Goal: Task Accomplishment & Management: Manage account settings

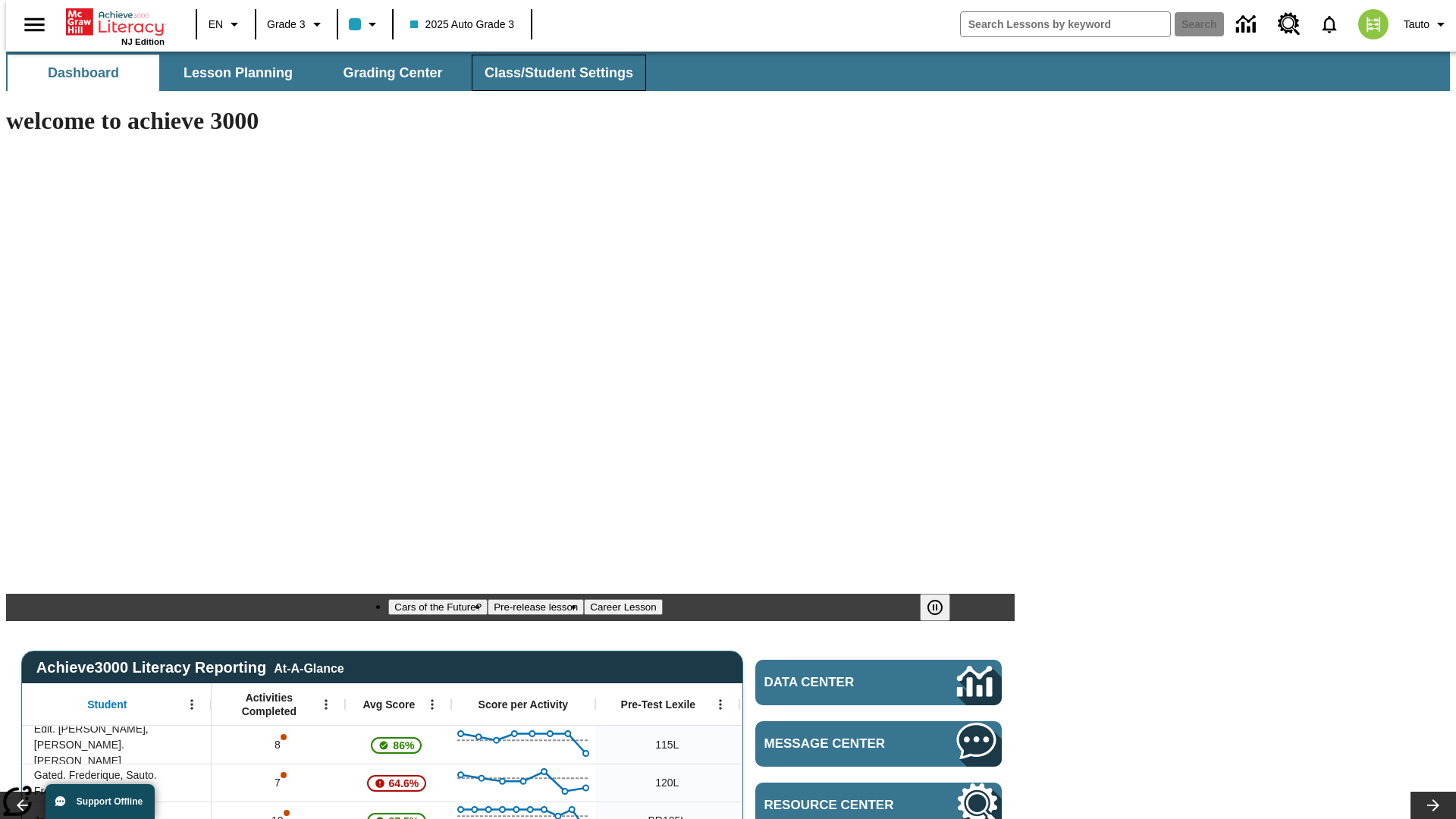
click at [550, 73] on span "Class/Student Settings" at bounding box center [559, 73] width 149 height 17
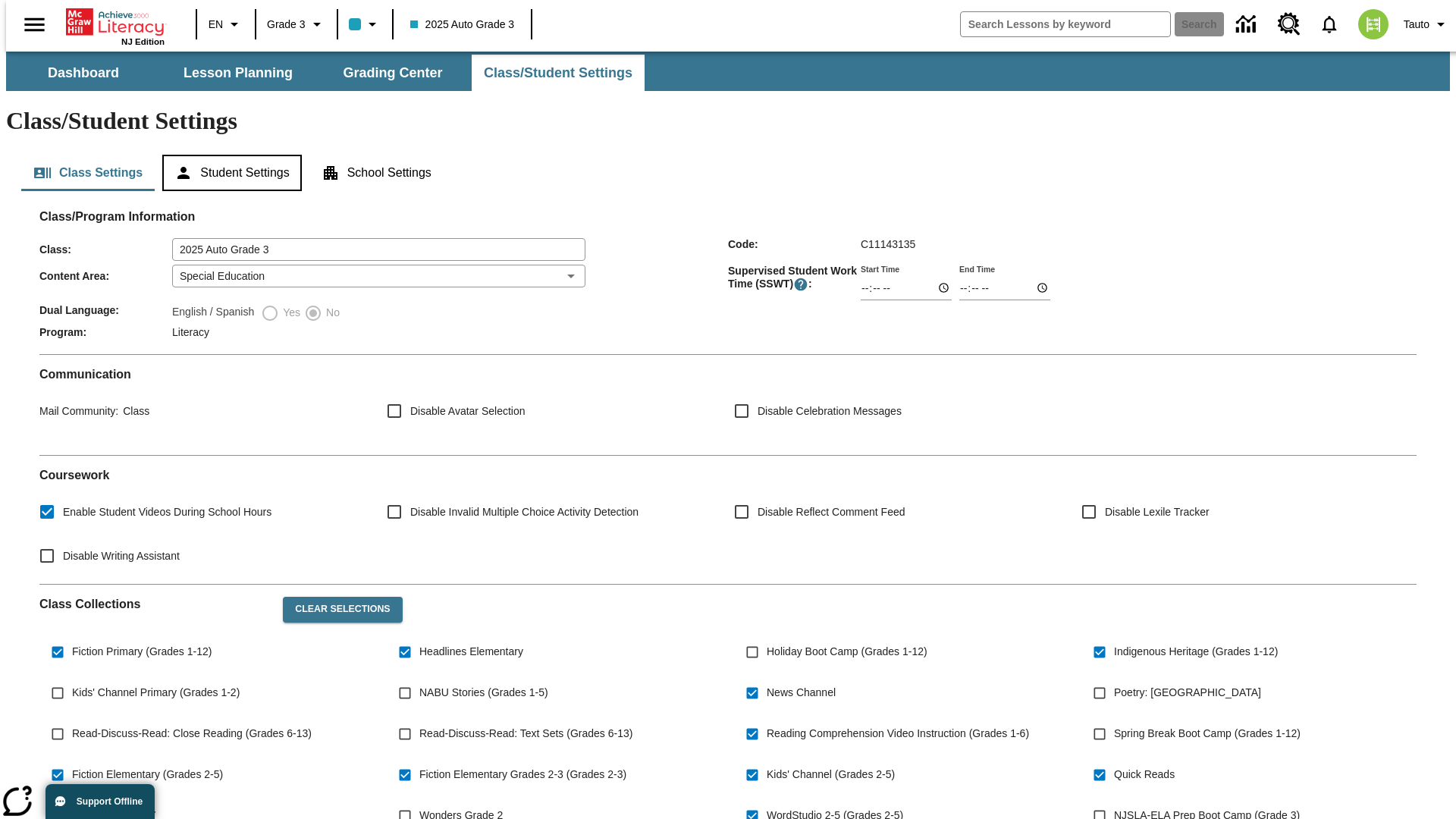
click at [228, 155] on button "Student Settings" at bounding box center [231, 173] width 139 height 37
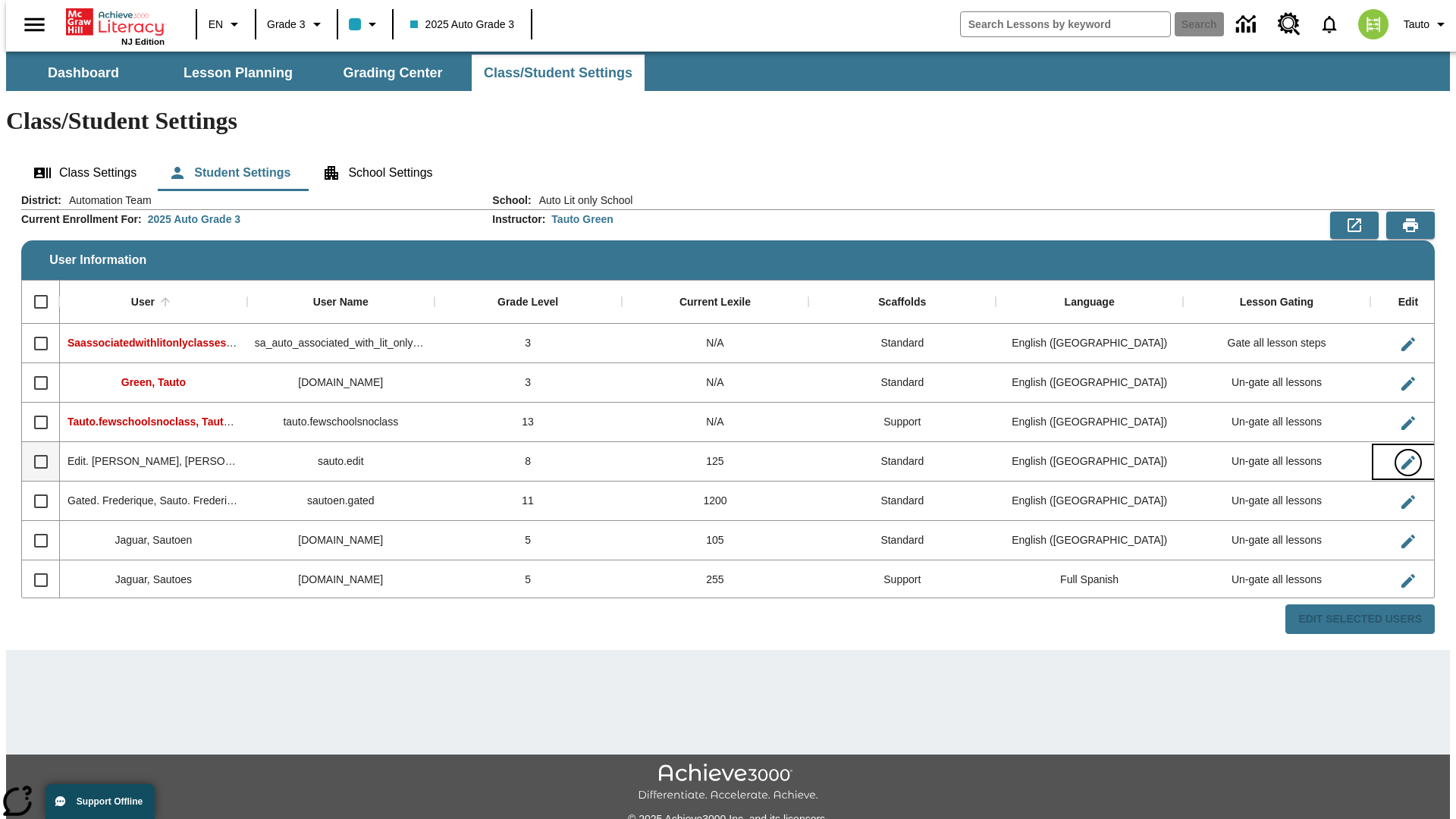
click at [1401, 456] on icon "Edit User" at bounding box center [1408, 463] width 14 height 14
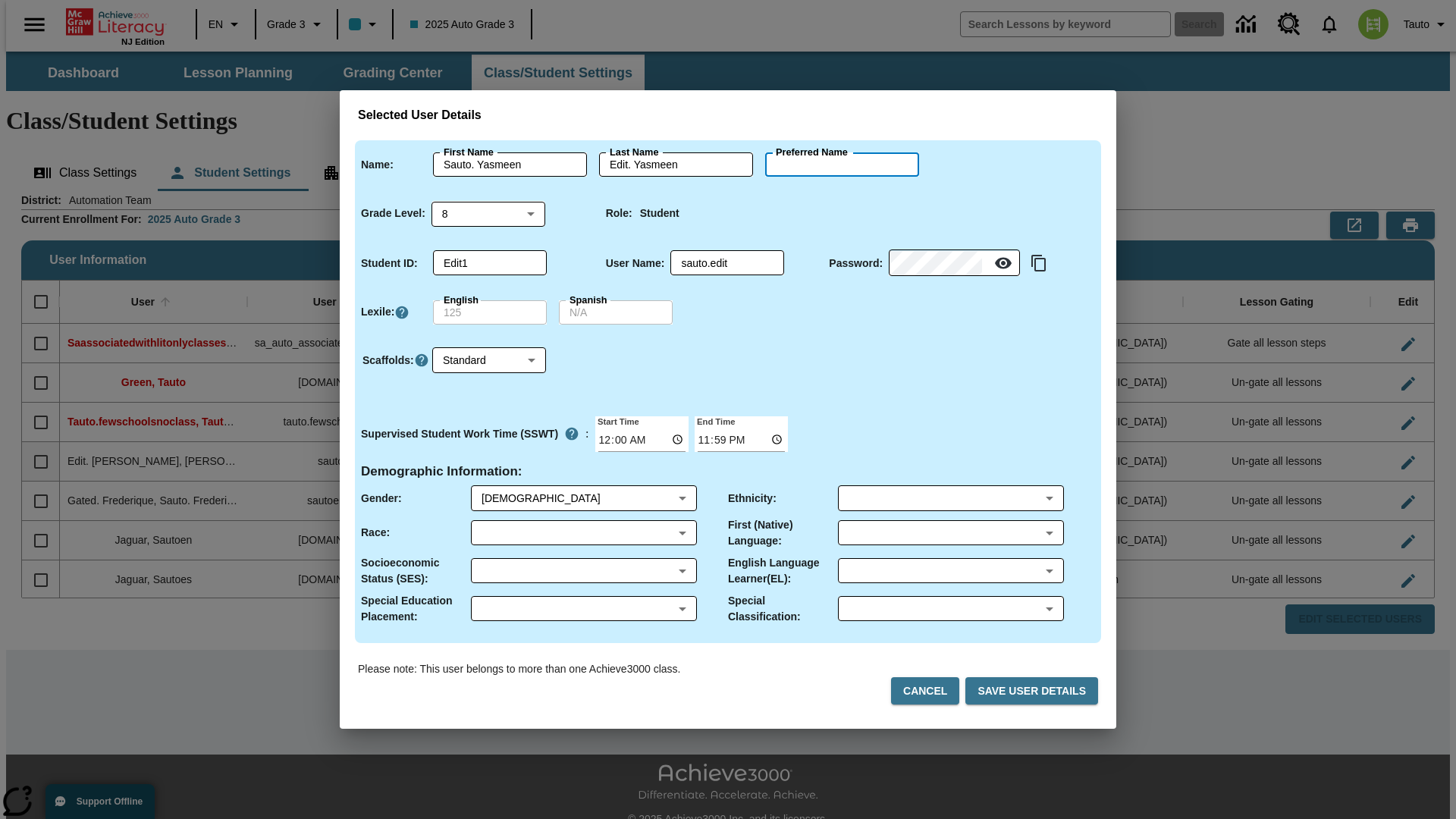
type input "Keanu"
click at [931, 691] on button "Cancel" at bounding box center [925, 691] width 68 height 28
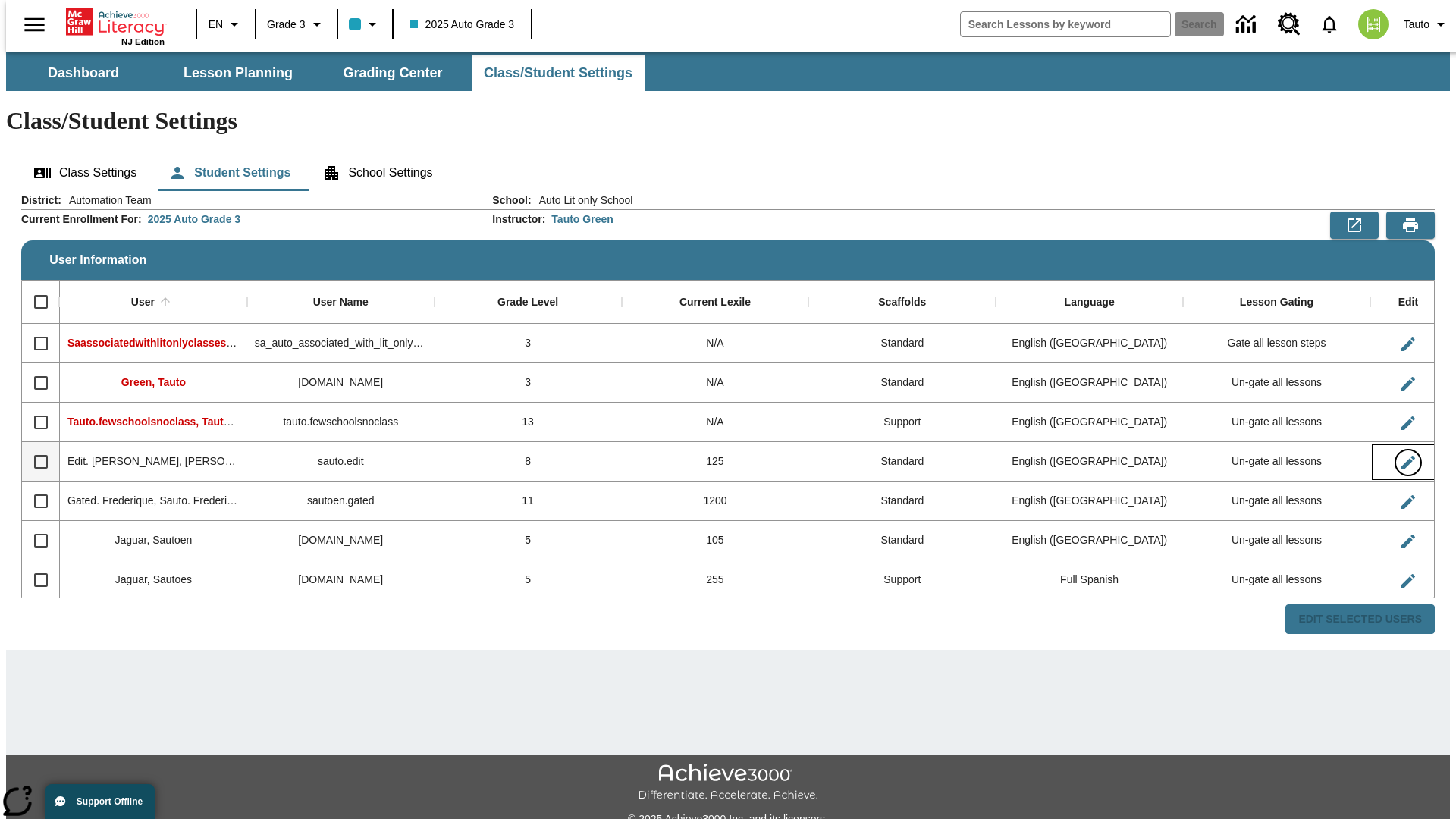
click at [1401, 456] on icon "Edit User" at bounding box center [1408, 463] width 14 height 14
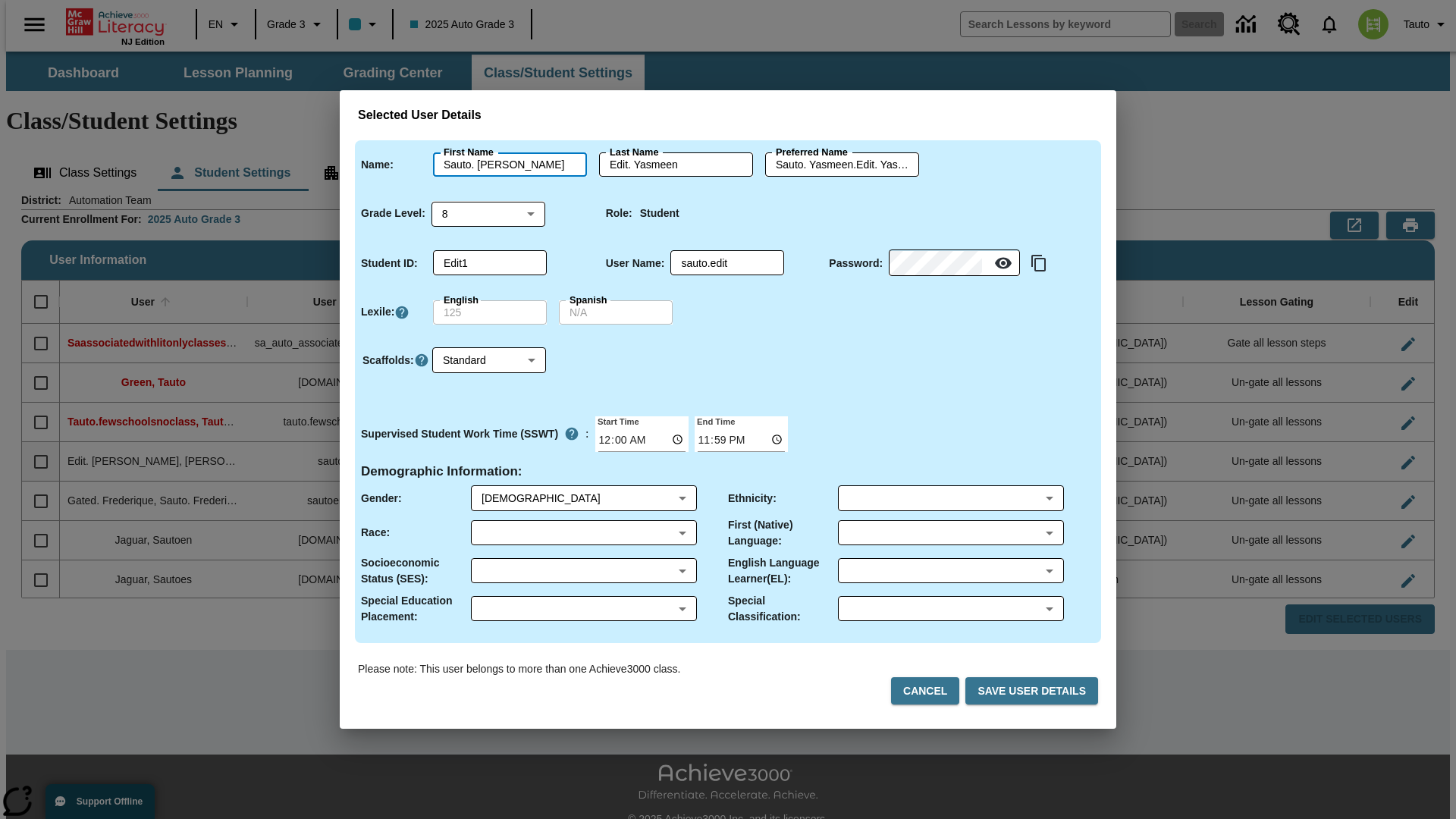
type input "Sauto. Keanu"
type input "Edit. Keanu"
type input "Sauto. Keanu.Edit. Keanu"
click at [488, 213] on body "Skip to main content NJ Edition EN Grade 3 2025 Auto Grade 3 Search 0 Tauto Das…" at bounding box center [728, 452] width 1444 height 801
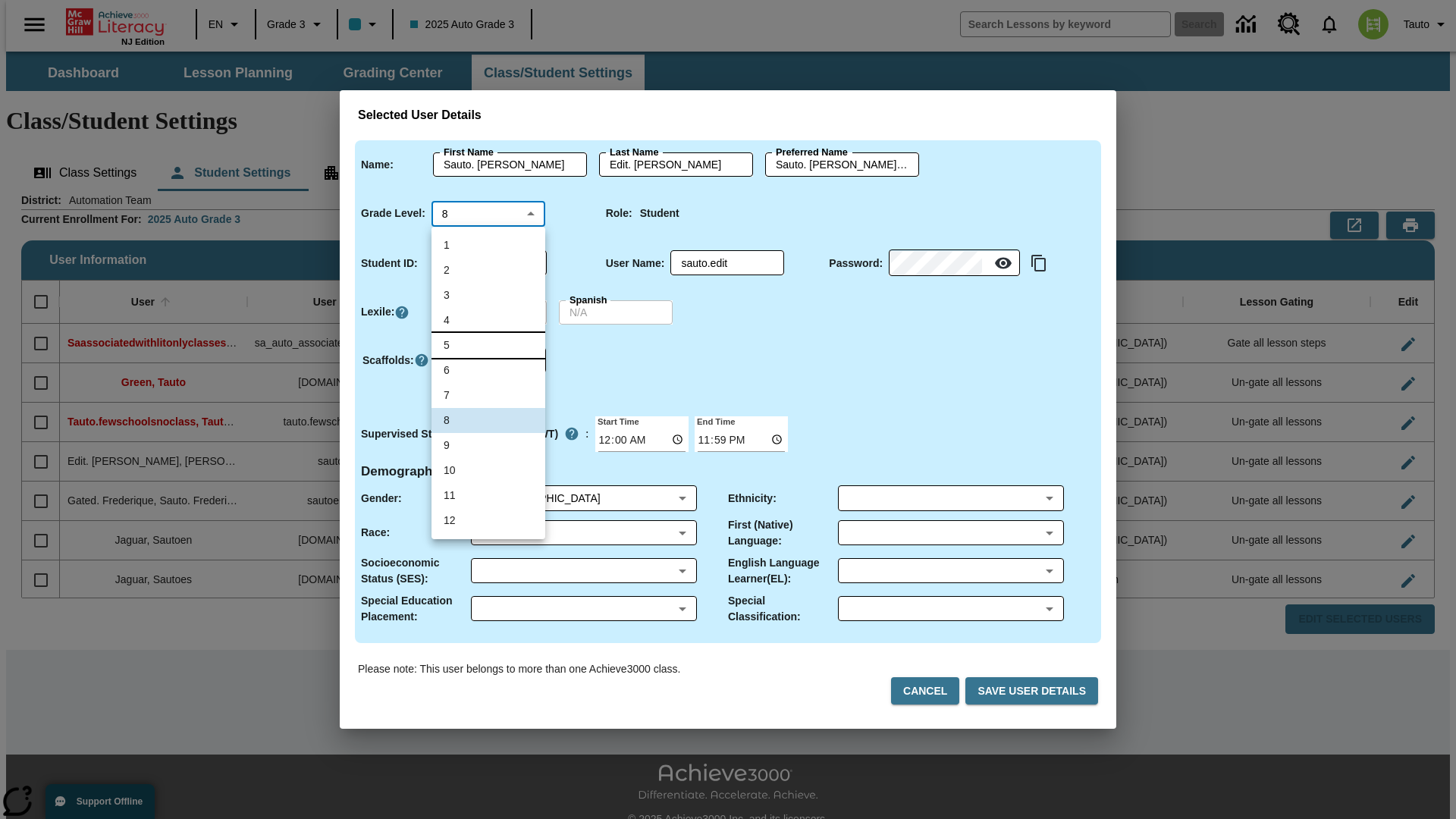
click at [488, 345] on li "5" at bounding box center [488, 346] width 114 height 25
type input "5"
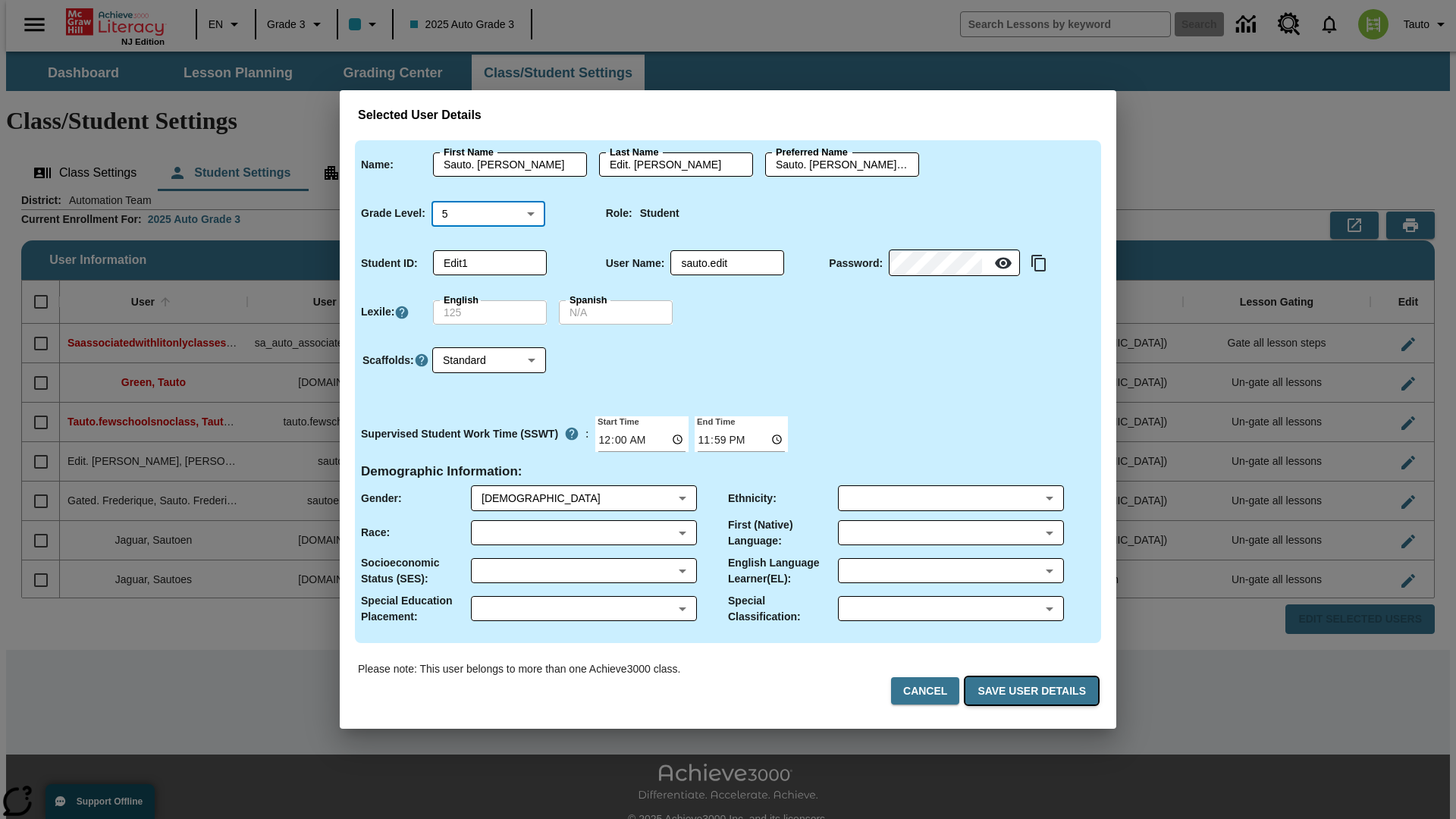
click at [1034, 691] on button "Save User Details" at bounding box center [1031, 691] width 132 height 28
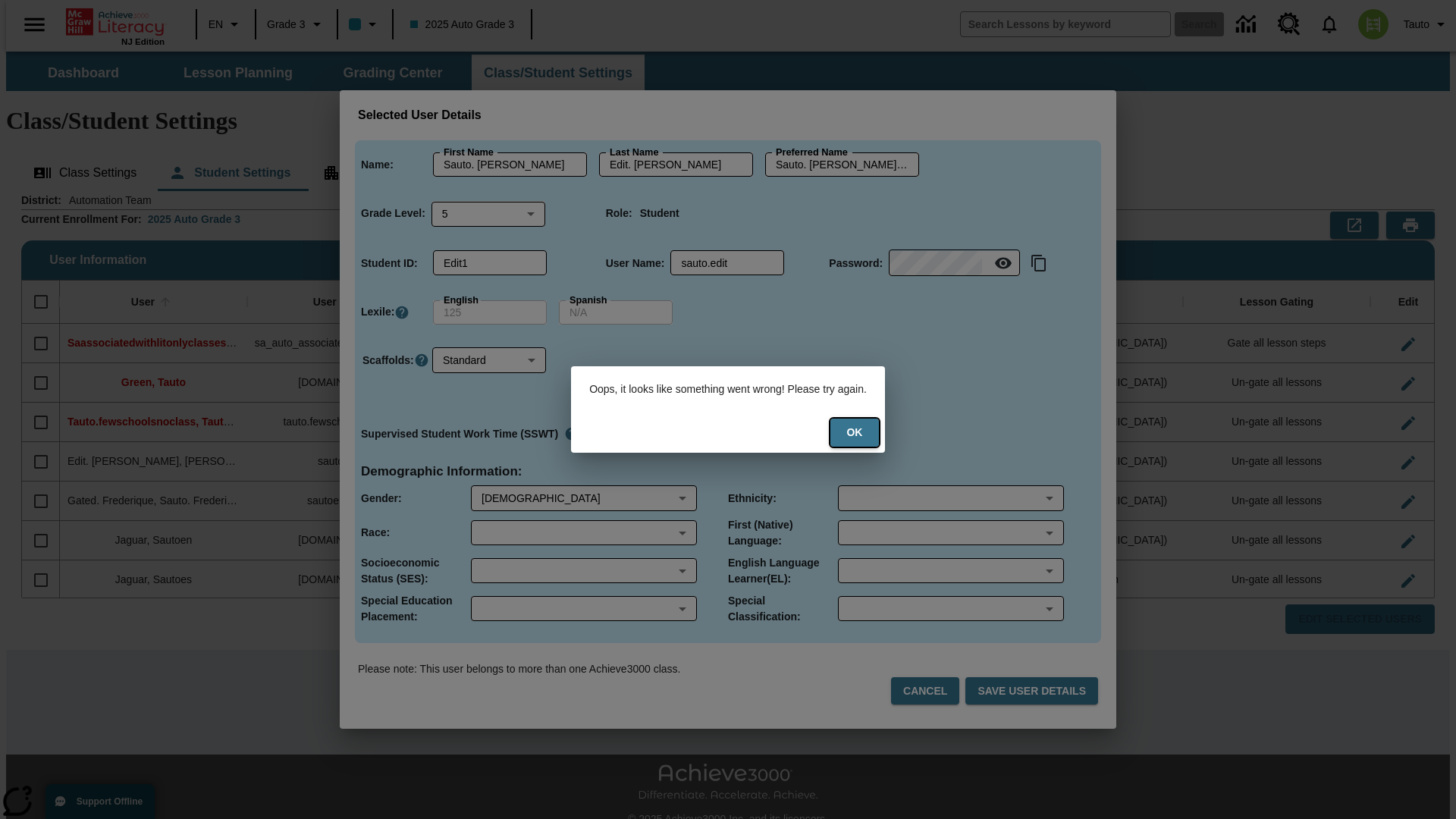
click at [865, 432] on button "Ok" at bounding box center [854, 433] width 48 height 28
